Goal: Communication & Community: Participate in discussion

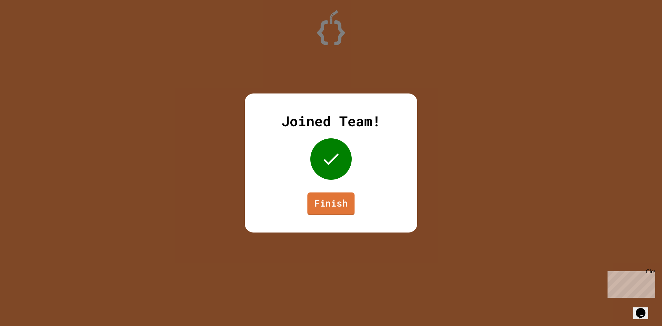
click at [341, 212] on link "Finish" at bounding box center [330, 203] width 47 height 23
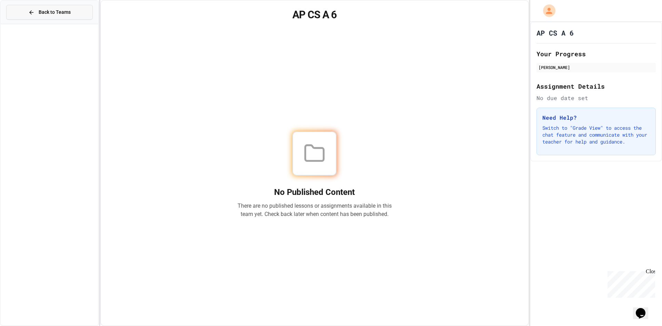
click at [84, 13] on button "Back to Teams" at bounding box center [49, 12] width 86 height 15
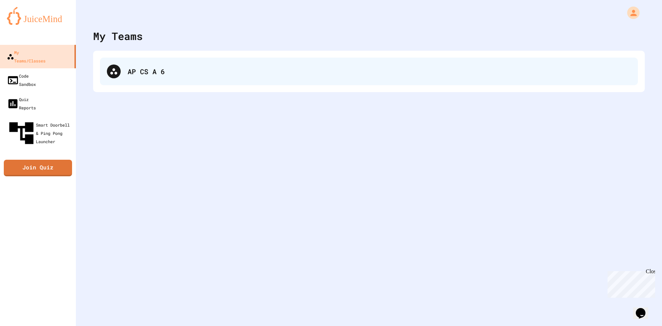
click at [148, 62] on div "AP CS A 6" at bounding box center [369, 72] width 538 height 28
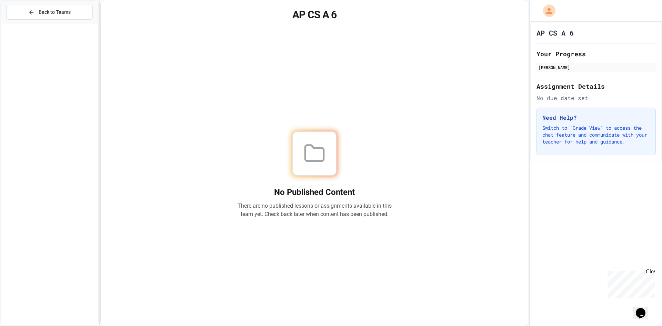
click at [588, 127] on p "Switch to "Grade View" to access the chat feature and communicate with your tea…" at bounding box center [596, 134] width 108 height 21
click at [567, 94] on div "No due date set" at bounding box center [595, 98] width 119 height 8
